Goal: Task Accomplishment & Management: Use online tool/utility

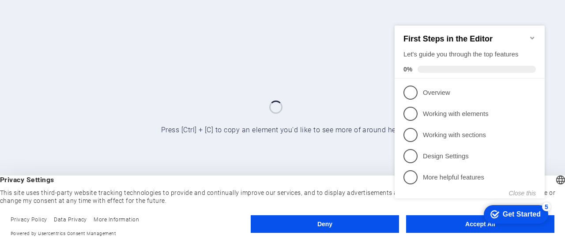
click at [472, 223] on div "checkmark Get Started 5 First Steps in the Editor Let's guide you through the t…" at bounding box center [471, 120] width 161 height 214
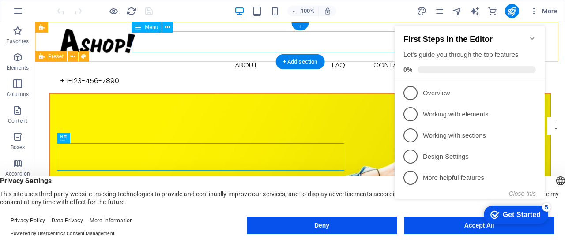
click at [192, 55] on nav "Buy About Blog FAQ Contact" at bounding box center [300, 65] width 480 height 21
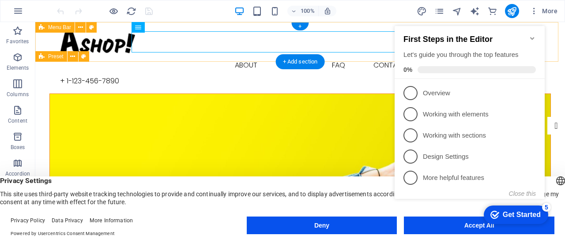
click at [200, 26] on div "Buy About Blog FAQ Contact + [PHONE_NUMBER]" at bounding box center [300, 57] width 530 height 71
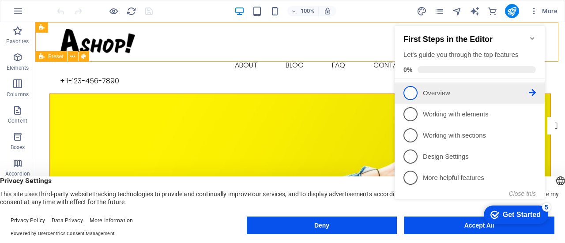
click at [480, 90] on p "Overview - incomplete" at bounding box center [476, 93] width 106 height 9
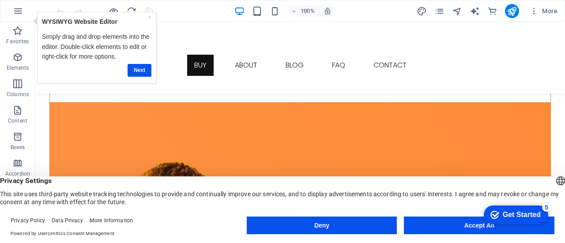
scroll to position [485, 0]
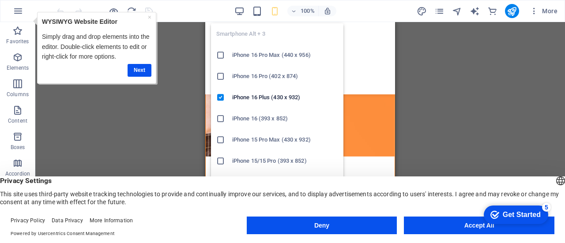
scroll to position [496, 0]
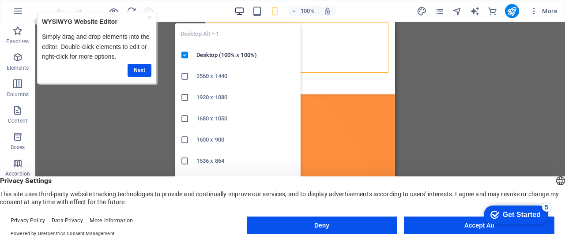
click at [240, 8] on icon "button" at bounding box center [239, 11] width 10 height 10
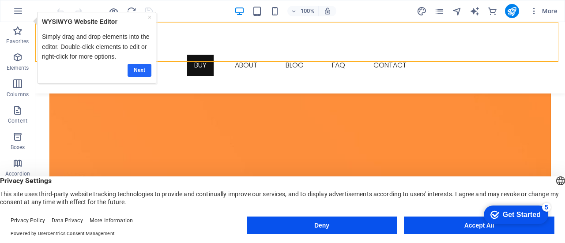
click at [135, 71] on link "Next" at bounding box center [140, 70] width 24 height 13
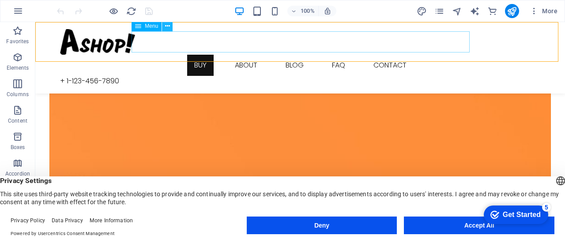
click at [166, 27] on icon at bounding box center [167, 26] width 5 height 9
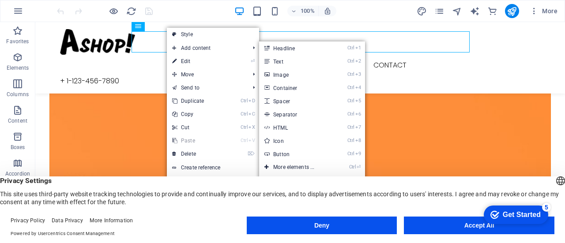
click at [183, 61] on link "⏎ Edit" at bounding box center [196, 61] width 59 height 13
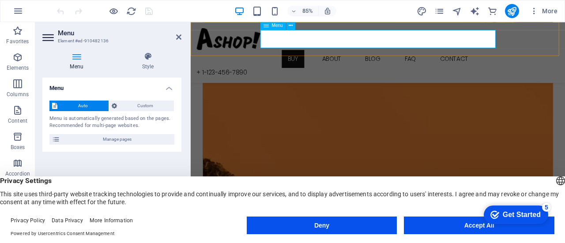
click at [369, 55] on nav "Buy About Blog FAQ Contact" at bounding box center [411, 65] width 426 height 21
click at [404, 55] on nav "Buy About Blog FAQ Contact" at bounding box center [411, 65] width 426 height 21
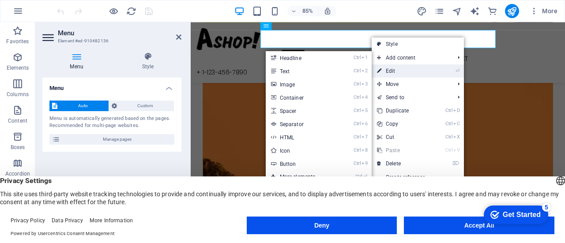
click at [387, 71] on link "⏎ Edit" at bounding box center [401, 70] width 59 height 13
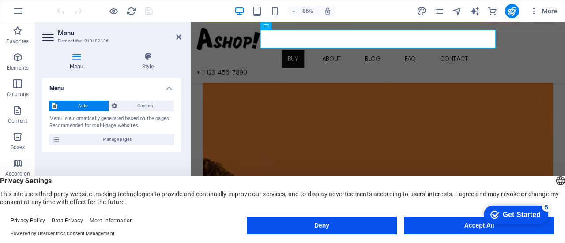
click at [182, 35] on aside "Menu Element #ed-910482136 Menu Style Menu Auto Custom Menu is automatically ge…" at bounding box center [112, 125] width 155 height 207
click at [558, 12] on button "More" at bounding box center [543, 11] width 35 height 14
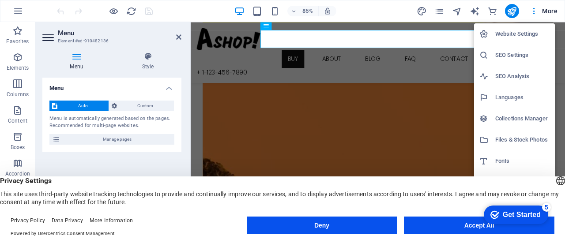
click at [399, 14] on div at bounding box center [282, 121] width 565 height 243
